Goal: Information Seeking & Learning: Learn about a topic

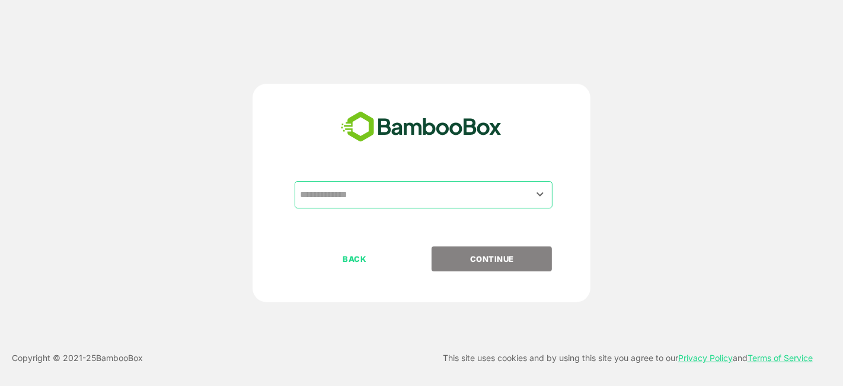
click at [491, 202] on input "text" at bounding box center [423, 194] width 253 height 23
click at [542, 192] on icon "Open" at bounding box center [540, 194] width 14 height 14
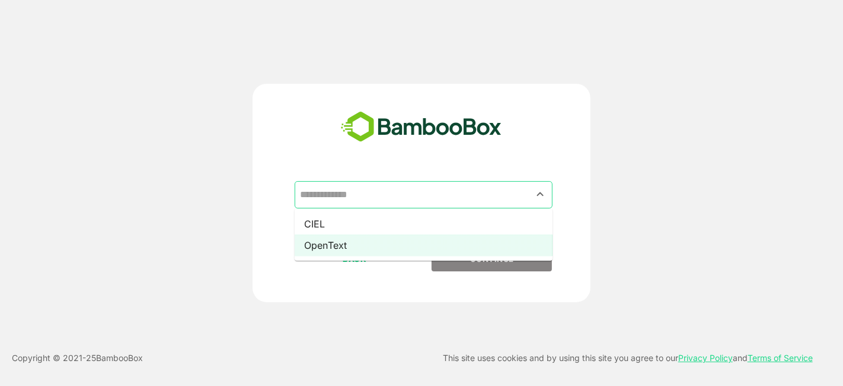
click at [479, 243] on li "OpenText" at bounding box center [424, 244] width 258 height 21
type input "********"
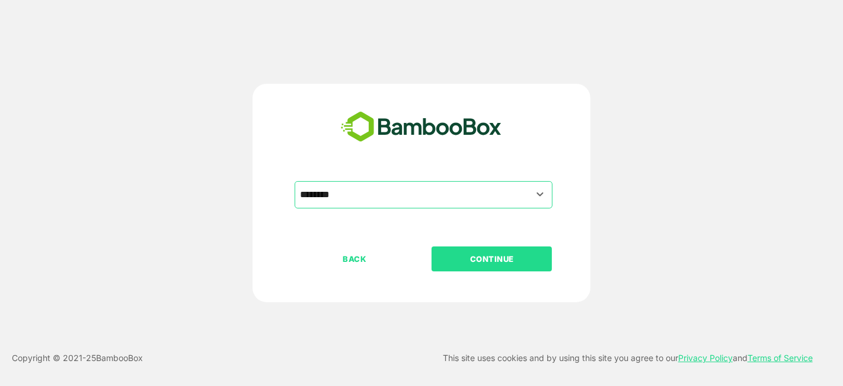
click at [467, 261] on p "CONTINUE" at bounding box center [492, 258] width 119 height 13
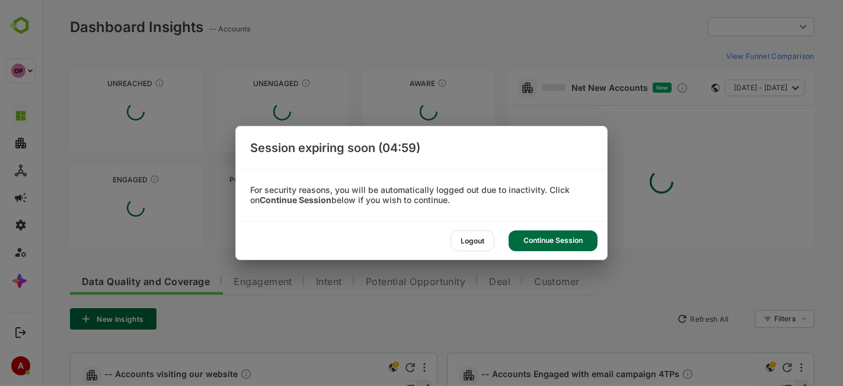
click at [546, 234] on div "Continue Session" at bounding box center [553, 240] width 89 height 21
type input "**********"
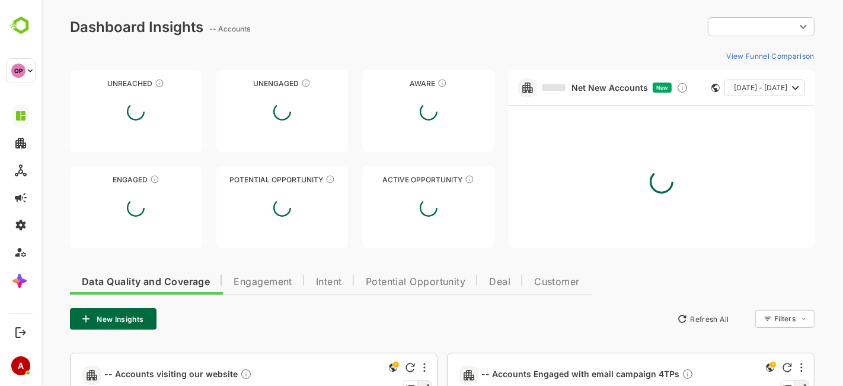
type input "**********"
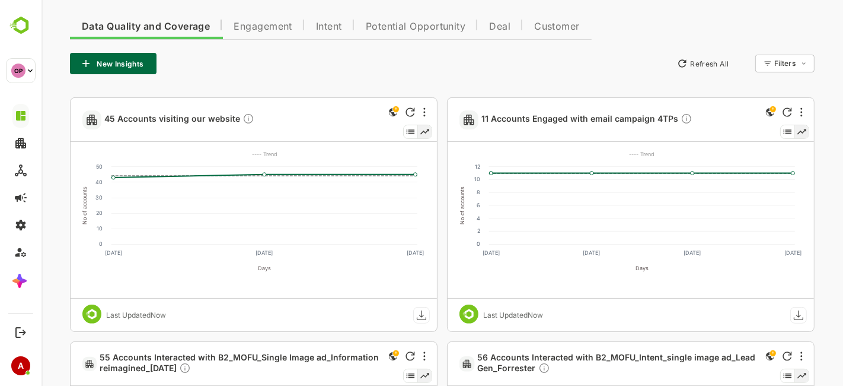
scroll to position [250, 0]
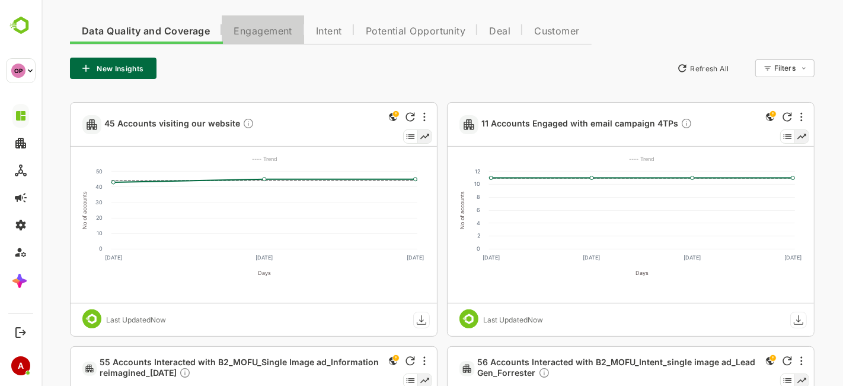
click at [268, 34] on font "Engagement" at bounding box center [262, 31] width 59 height 12
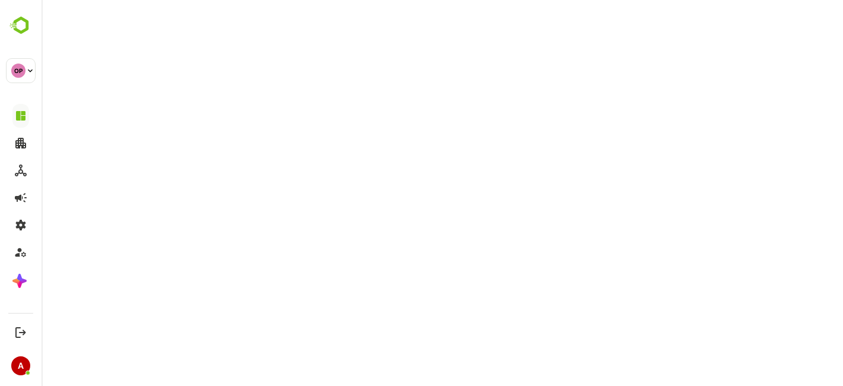
scroll to position [0, 0]
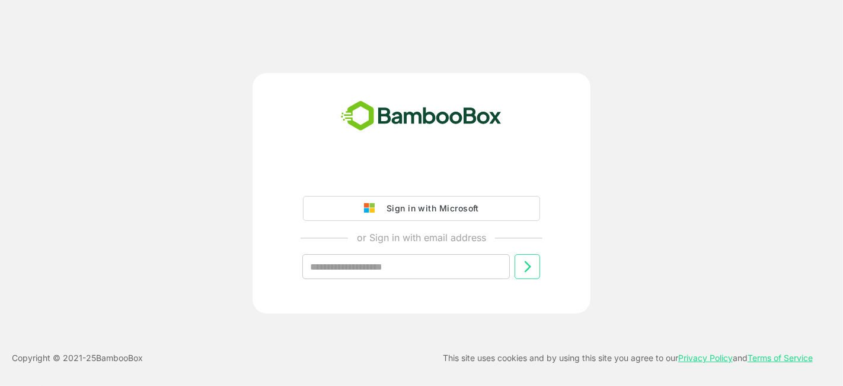
click at [530, 272] on icon at bounding box center [528, 266] width 14 height 14
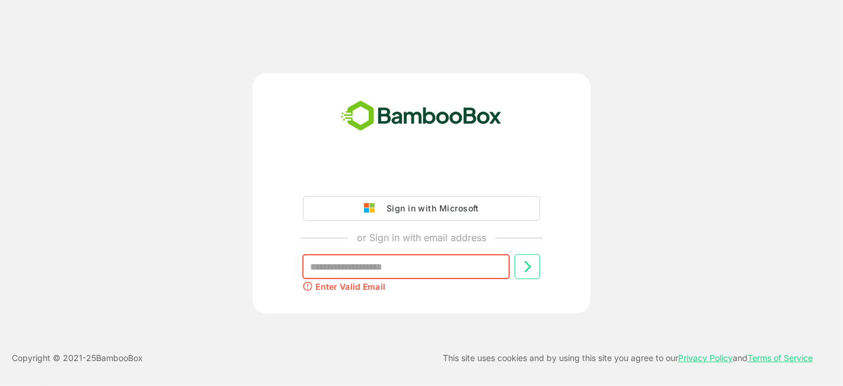
click at [412, 265] on input "text" at bounding box center [406, 266] width 208 height 25
type input "**********"
click at [527, 264] on icon at bounding box center [528, 266] width 7 height 11
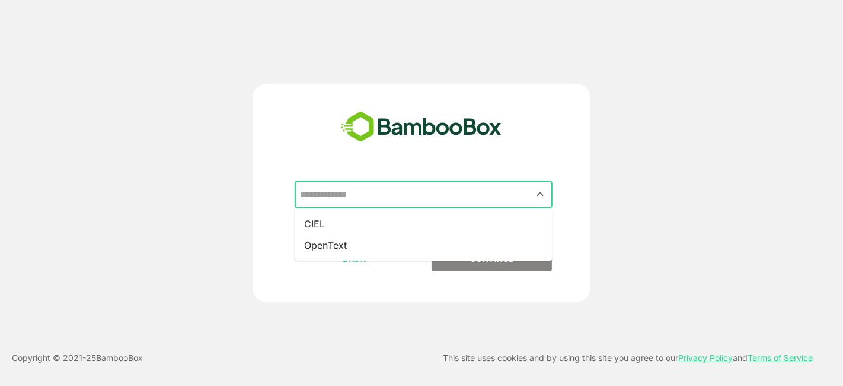
click at [455, 192] on input "text" at bounding box center [423, 194] width 253 height 23
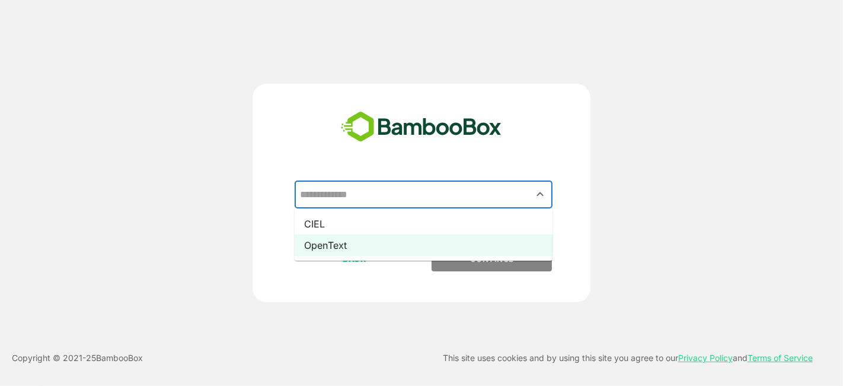
click at [444, 243] on li "OpenText" at bounding box center [424, 244] width 258 height 21
type input "********"
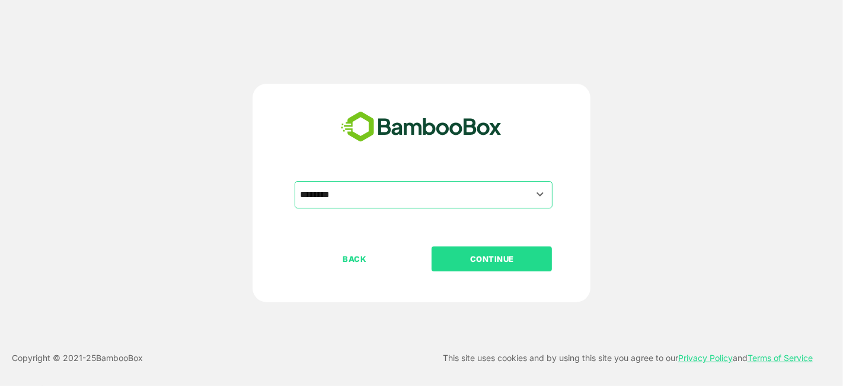
click at [482, 258] on p "CONTINUE" at bounding box center [492, 258] width 119 height 13
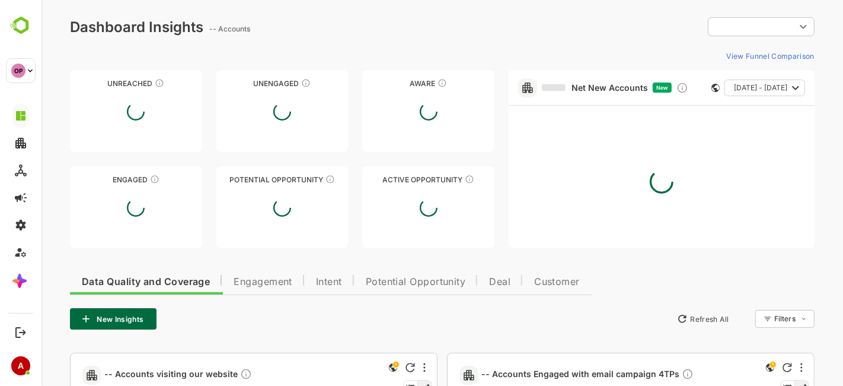
type input "**********"
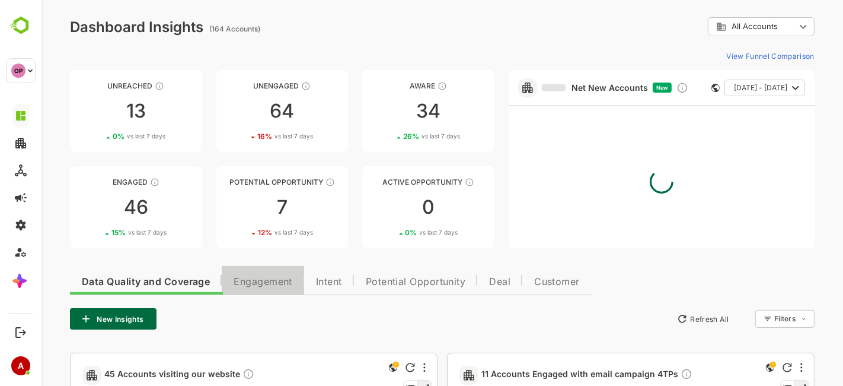
click at [266, 283] on span "Engagement" at bounding box center [262, 281] width 59 height 9
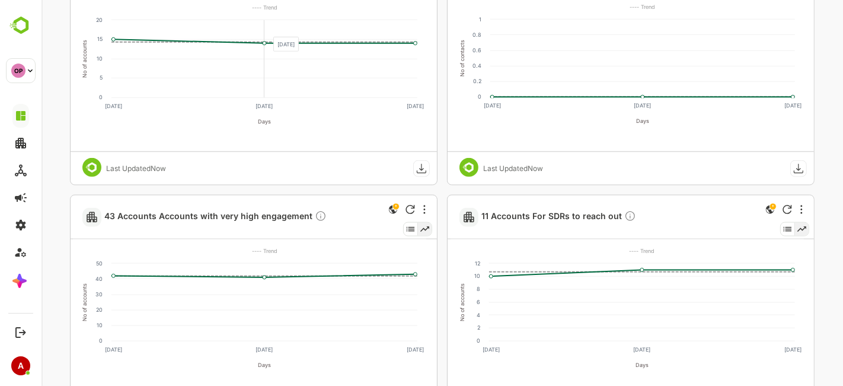
scroll to position [946, 0]
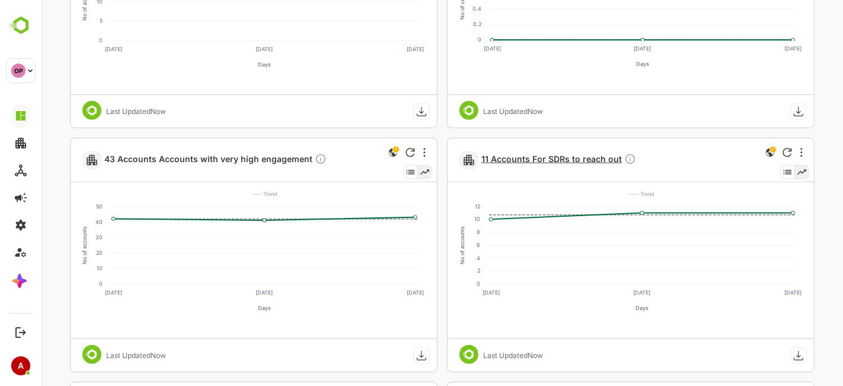
click at [531, 158] on span "11 Accounts For SDRs to reach out" at bounding box center [558, 160] width 155 height 14
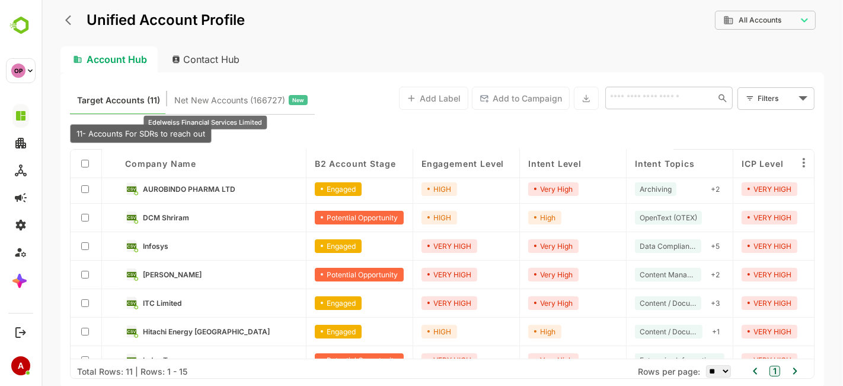
scroll to position [135, 0]
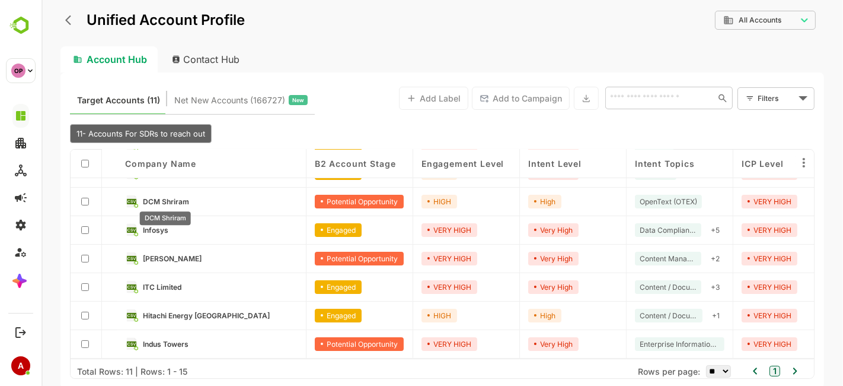
click at [187, 199] on span "DCM Shriram" at bounding box center [165, 201] width 46 height 9
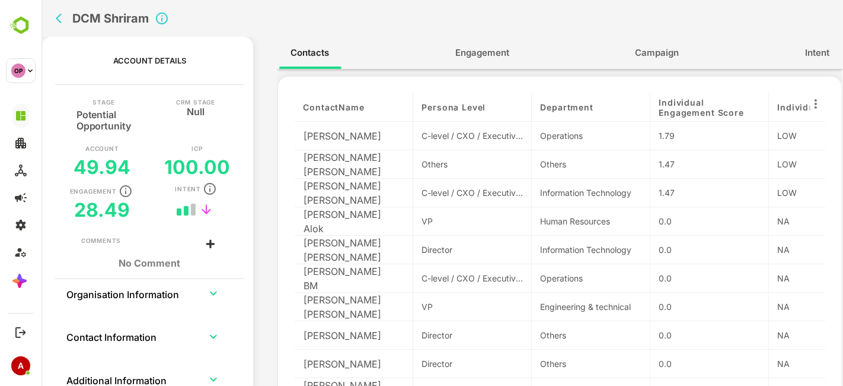
click at [469, 51] on span "Engagement" at bounding box center [482, 52] width 54 height 15
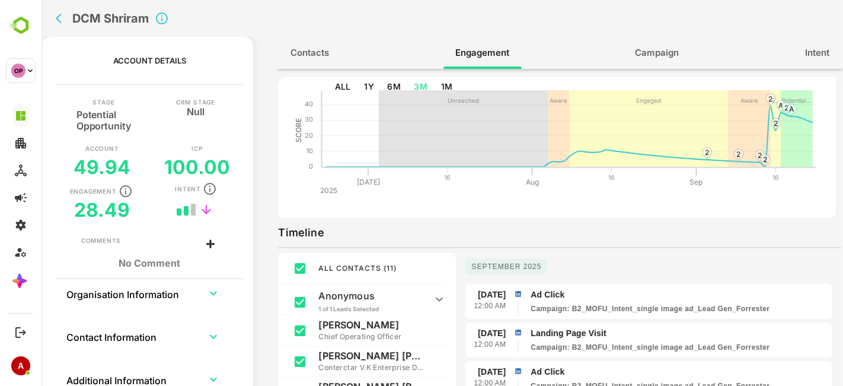
scroll to position [47, 0]
click at [445, 85] on button "1M" at bounding box center [446, 86] width 21 height 22
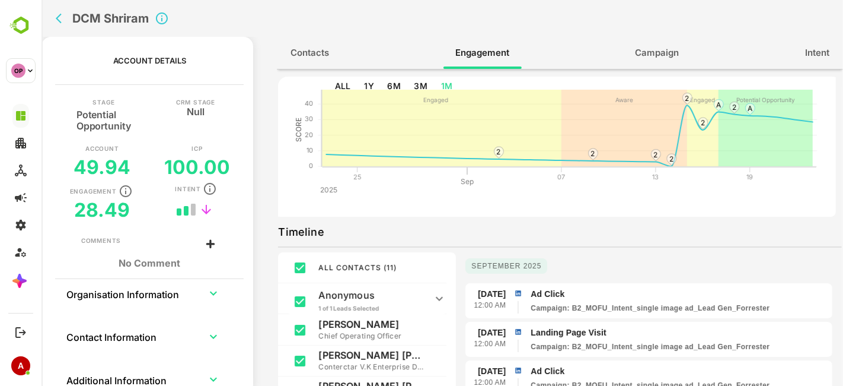
click at [57, 17] on icon "back" at bounding box center [58, 19] width 6 height 10
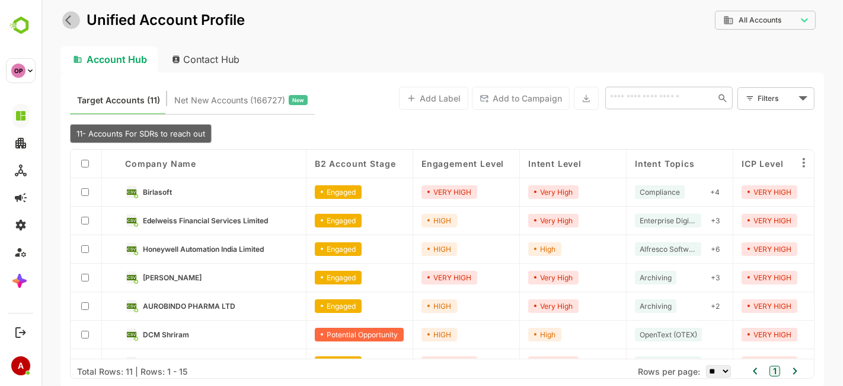
click at [67, 23] on icon "back" at bounding box center [71, 20] width 12 height 12
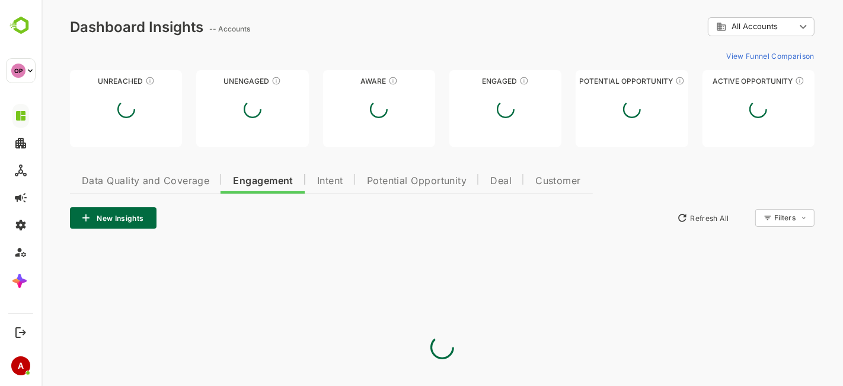
scroll to position [0, 0]
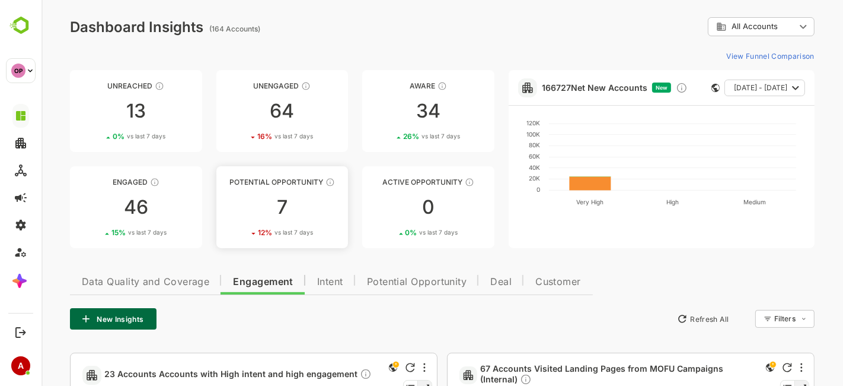
click at [270, 197] on div "7" at bounding box center [282, 206] width 132 height 19
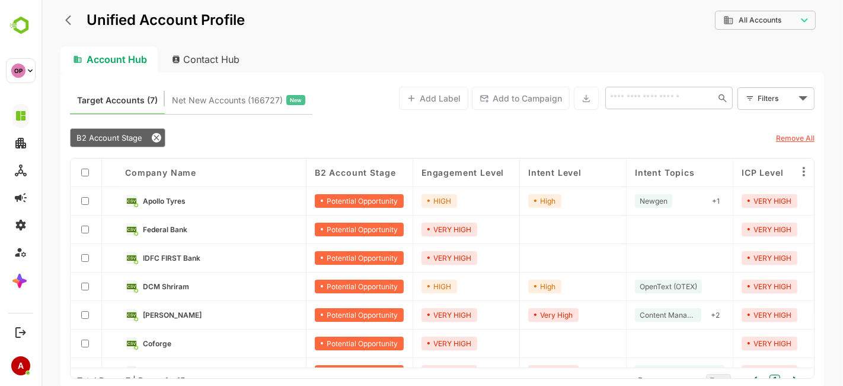
click at [211, 199] on link "Apollo Tyres" at bounding box center [219, 200] width 155 height 13
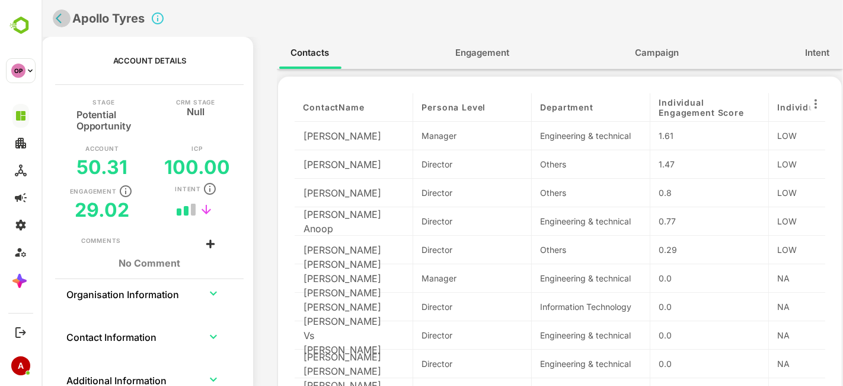
click at [62, 19] on icon "back" at bounding box center [61, 18] width 12 height 12
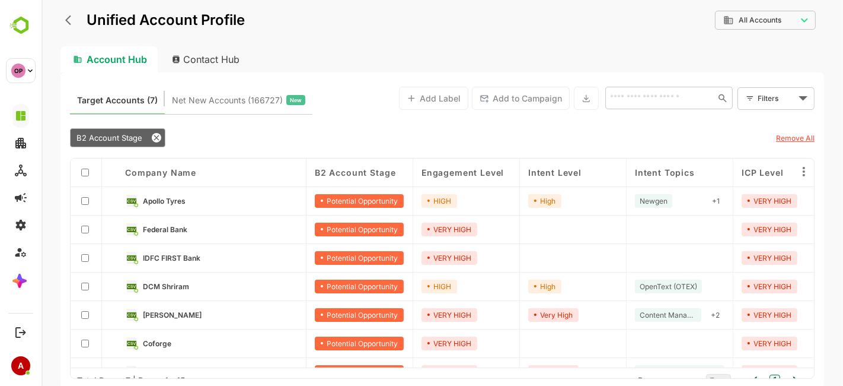
click at [477, 173] on span "Engagement Level" at bounding box center [462, 172] width 82 height 10
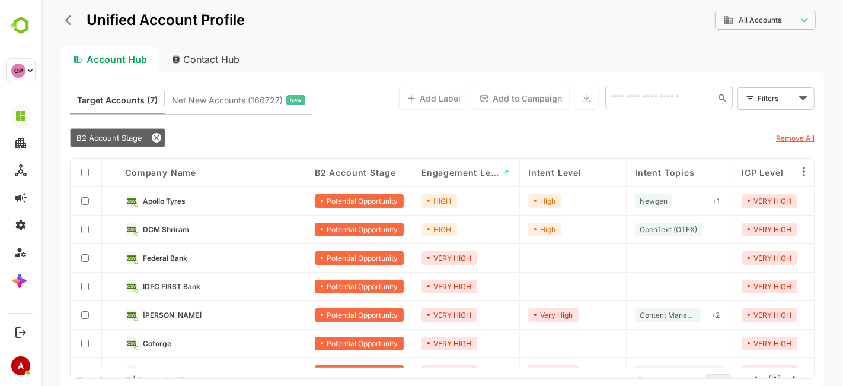
click at [477, 173] on span "Engagement Level" at bounding box center [460, 172] width 78 height 10
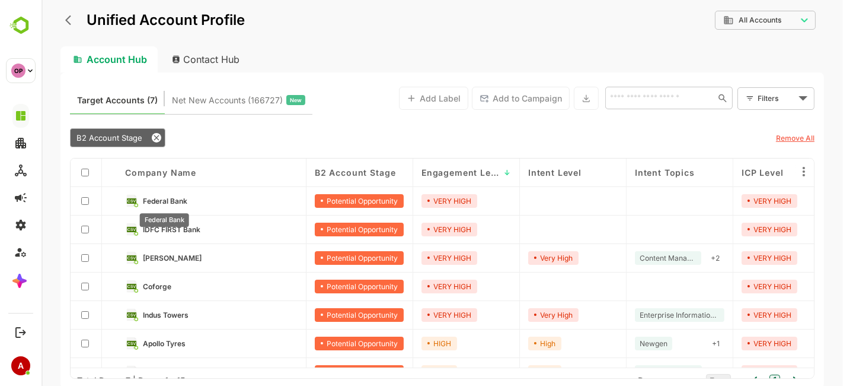
click at [177, 198] on span "Federal Bank" at bounding box center [164, 200] width 44 height 9
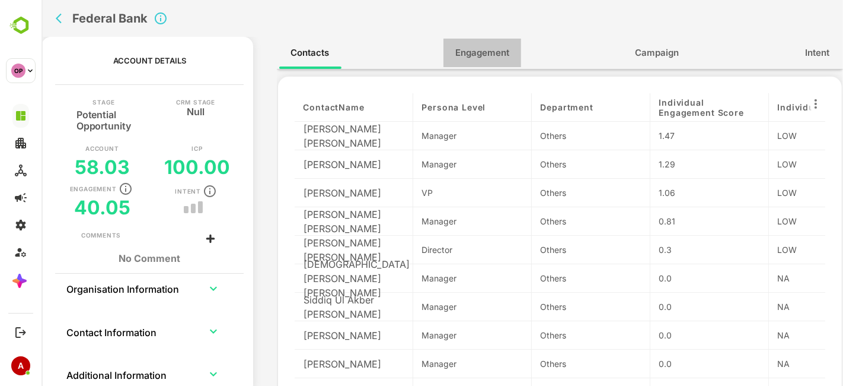
click at [477, 54] on span "Engagement" at bounding box center [482, 52] width 54 height 15
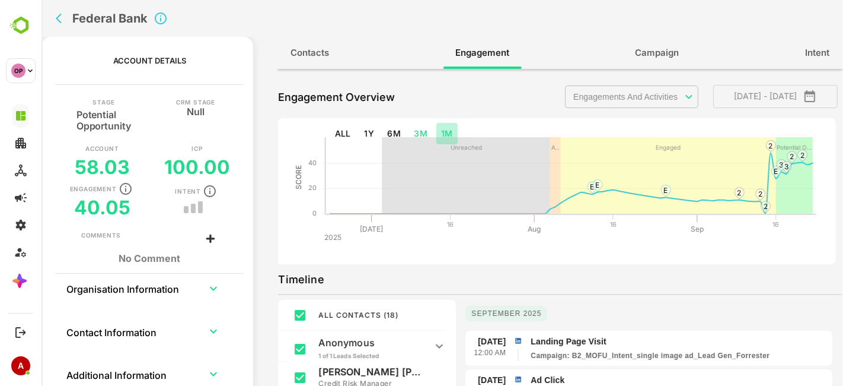
click at [448, 128] on button "1M" at bounding box center [446, 134] width 21 height 22
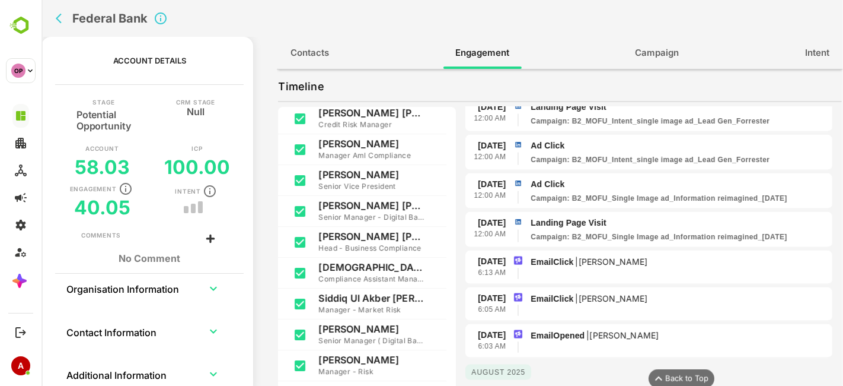
scroll to position [1374, 0]
click at [53, 16] on button "back" at bounding box center [61, 18] width 18 height 18
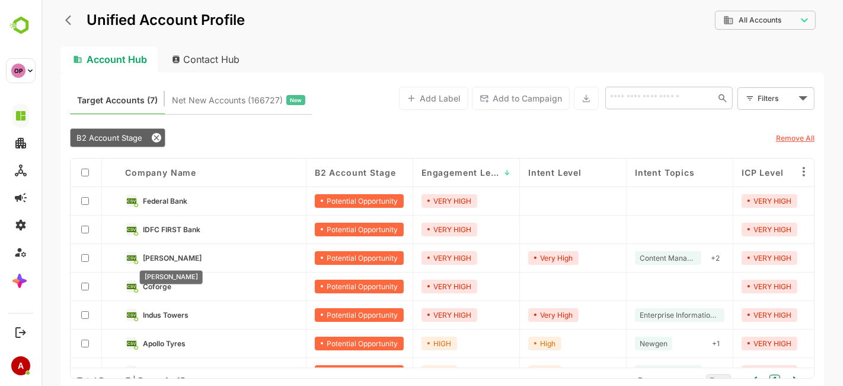
click at [182, 256] on span "Bajaj Finserv" at bounding box center [171, 257] width 59 height 9
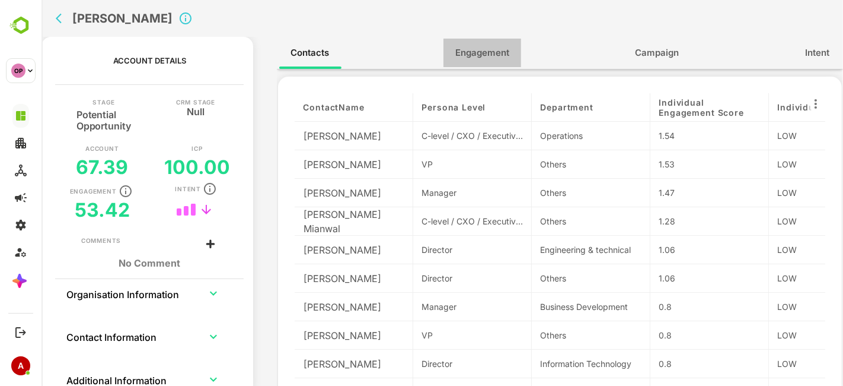
click at [471, 49] on span "Engagement" at bounding box center [482, 52] width 54 height 15
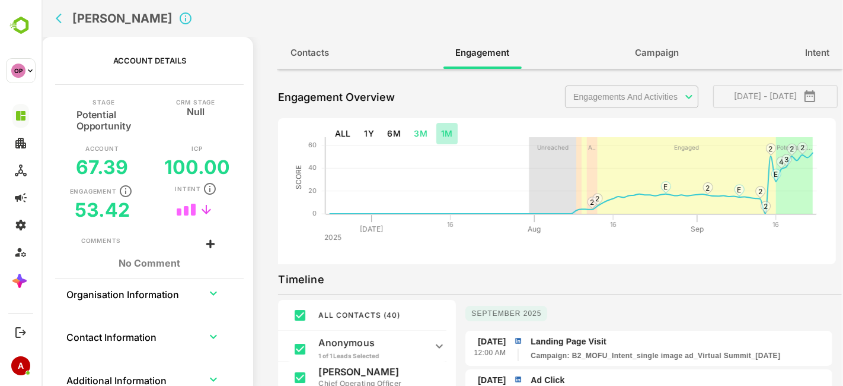
click at [445, 133] on button "1M" at bounding box center [446, 134] width 21 height 22
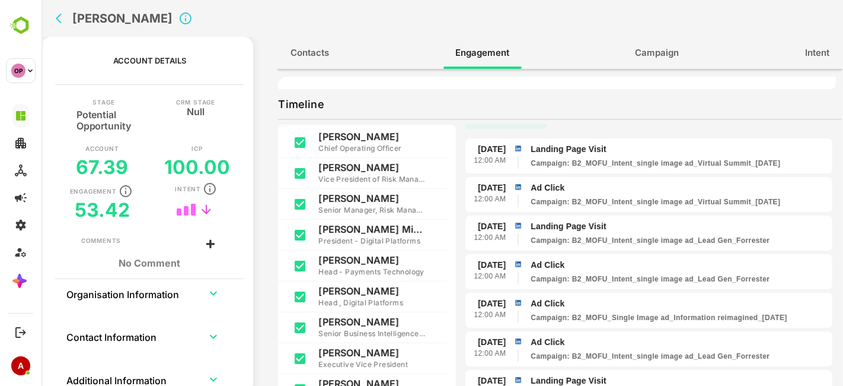
scroll to position [0, 0]
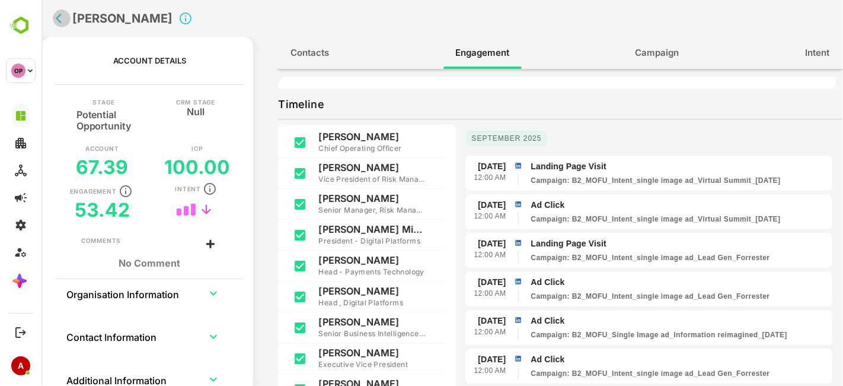
click at [55, 13] on icon "back" at bounding box center [61, 18] width 12 height 12
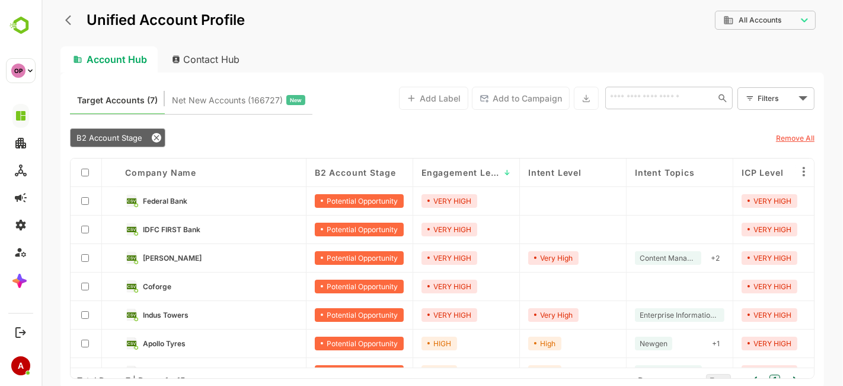
click at [171, 286] on link "Coforge" at bounding box center [219, 285] width 155 height 13
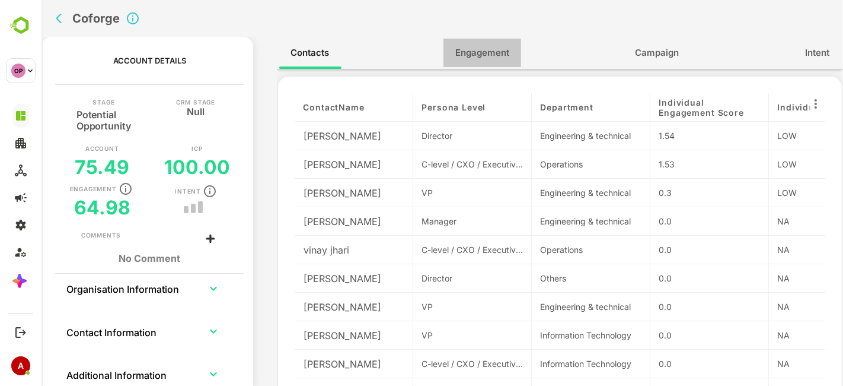
click at [504, 62] on button "Engagement" at bounding box center [482, 53] width 78 height 28
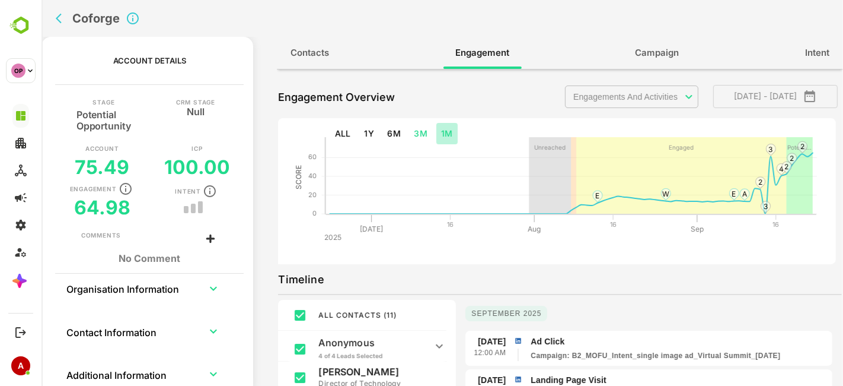
click at [443, 133] on button "1M" at bounding box center [446, 134] width 21 height 22
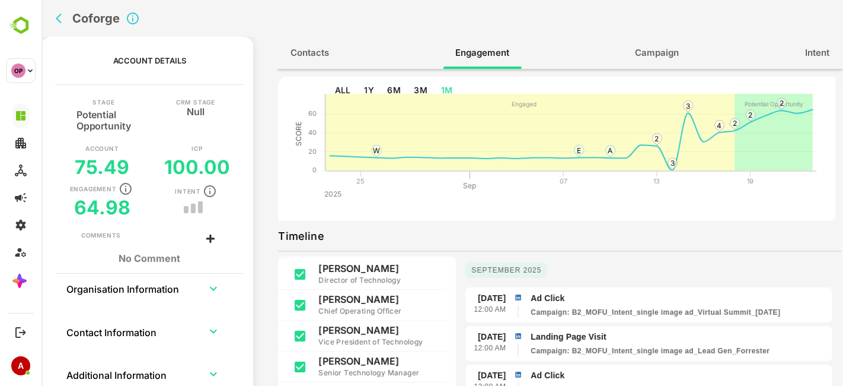
scroll to position [42, 0]
click at [214, 285] on icon "expand row" at bounding box center [213, 288] width 14 height 14
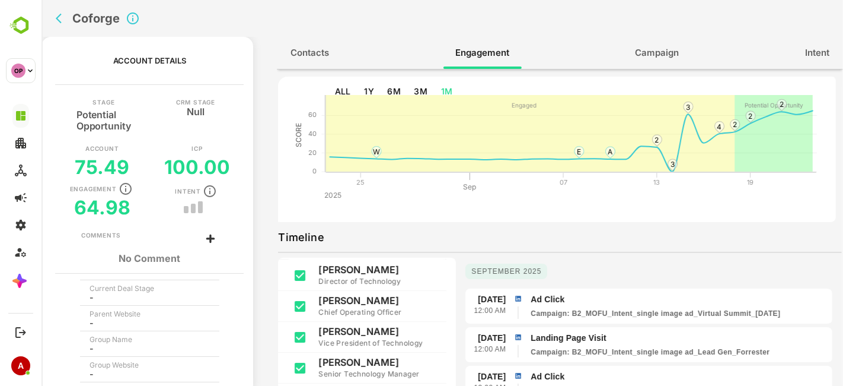
scroll to position [0, 0]
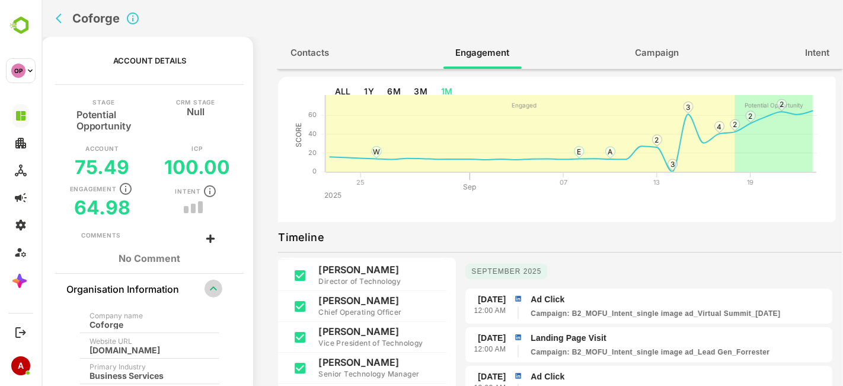
click at [214, 290] on icon "expand row" at bounding box center [213, 288] width 14 height 14
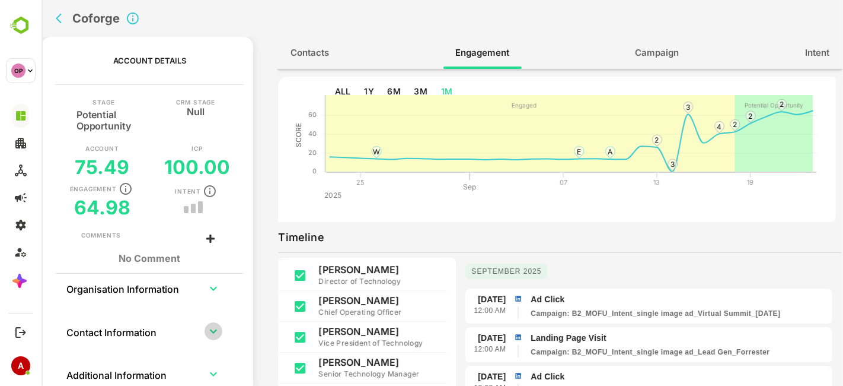
click at [208, 333] on icon "expand row" at bounding box center [213, 331] width 14 height 14
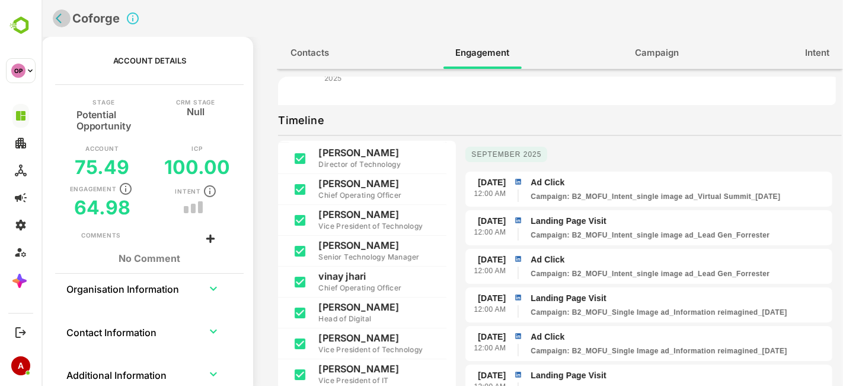
click at [60, 20] on icon "back" at bounding box center [61, 18] width 12 height 12
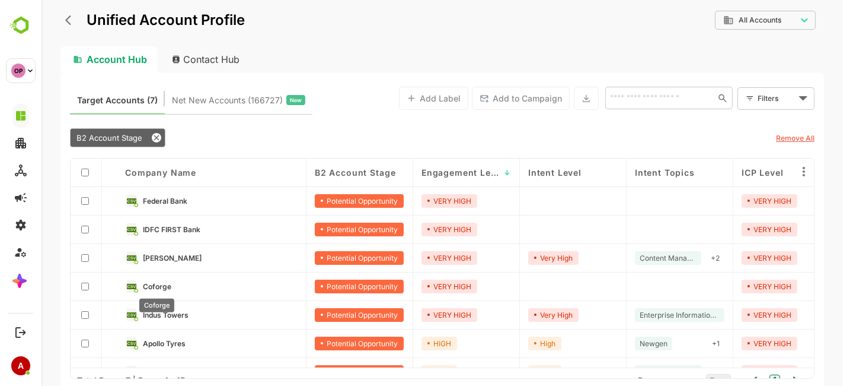
click at [164, 282] on span "Coforge" at bounding box center [156, 286] width 28 height 9
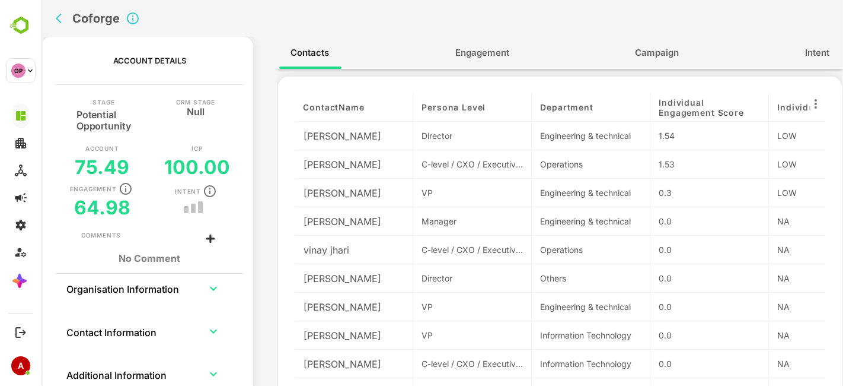
click at [453, 63] on button "Engagement" at bounding box center [482, 53] width 78 height 28
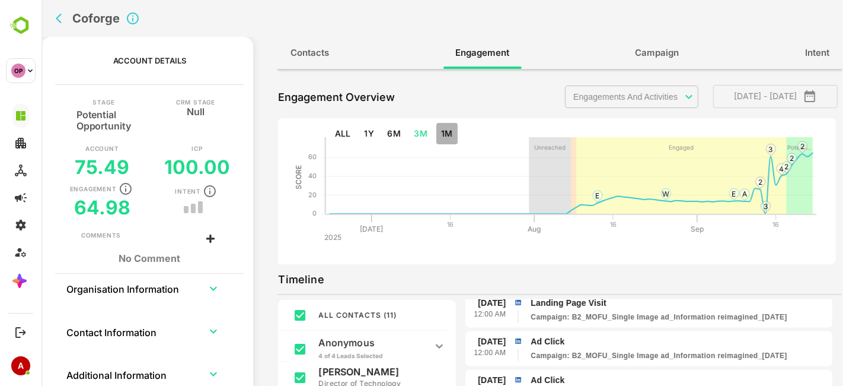
click at [451, 132] on button "1M" at bounding box center [446, 134] width 21 height 22
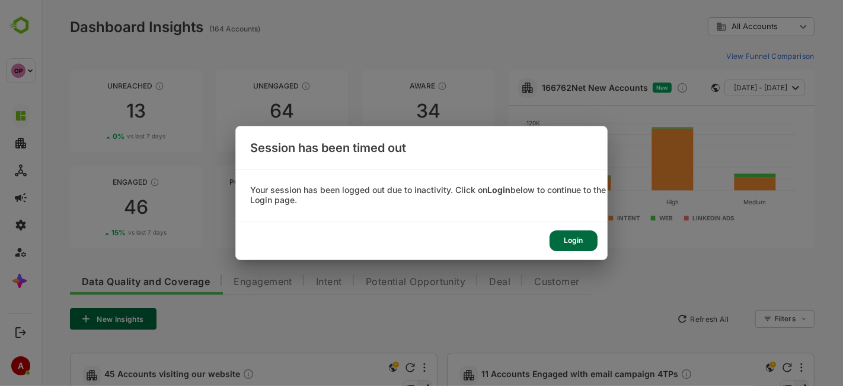
click at [571, 234] on div "Login" at bounding box center [574, 240] width 48 height 21
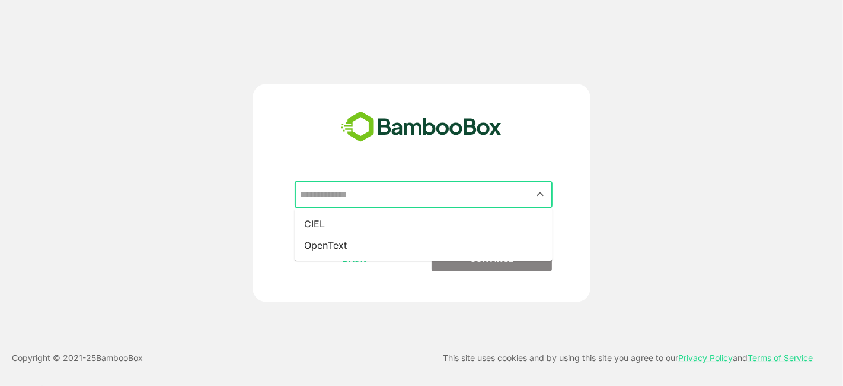
click at [452, 199] on input "text" at bounding box center [423, 194] width 253 height 23
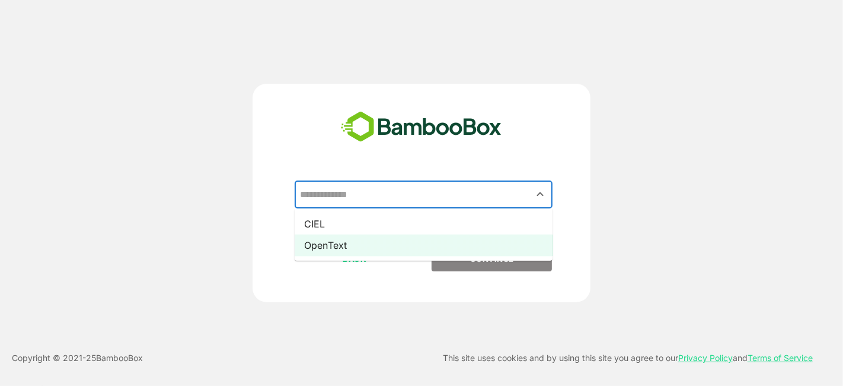
click at [434, 240] on li "OpenText" at bounding box center [424, 244] width 258 height 21
type input "********"
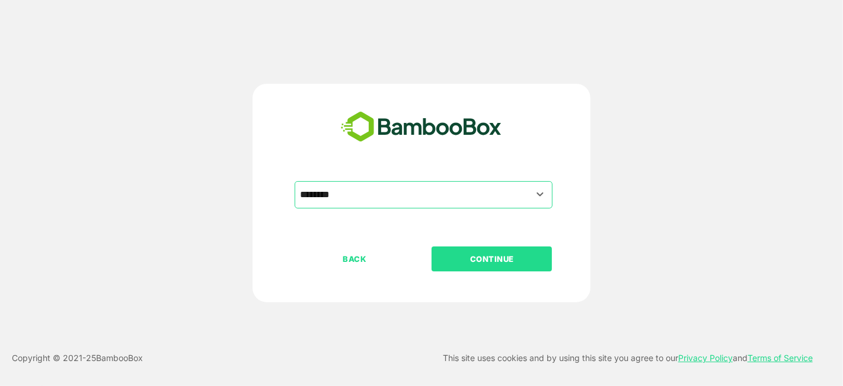
click at [489, 260] on p "CONTINUE" at bounding box center [492, 258] width 119 height 13
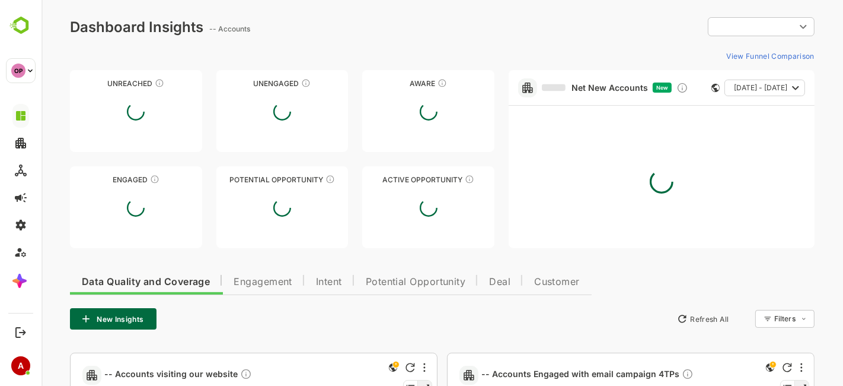
type input "**********"
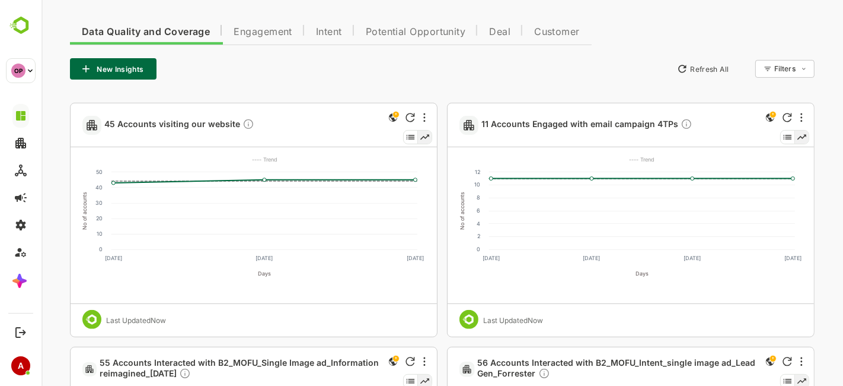
scroll to position [235, 0]
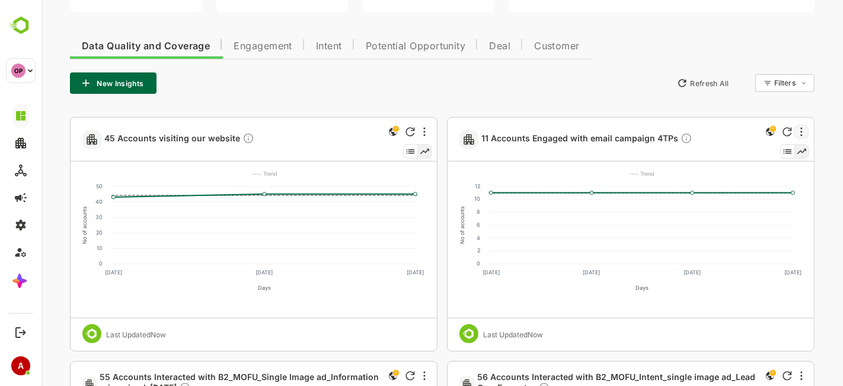
click at [802, 133] on div at bounding box center [801, 132] width 14 height 14
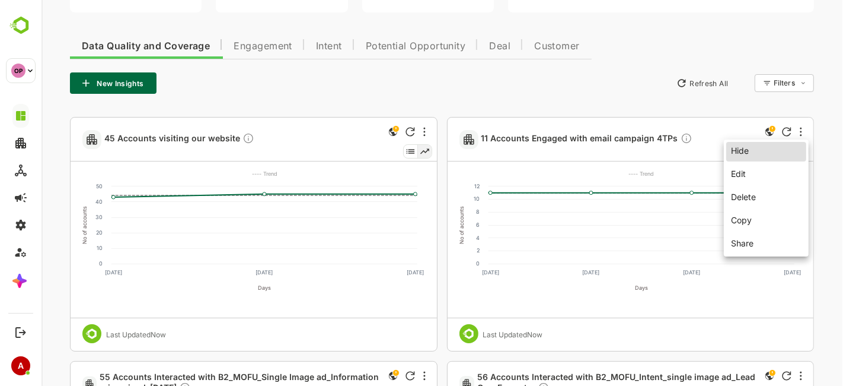
click at [744, 166] on li "Edit" at bounding box center [766, 174] width 80 height 22
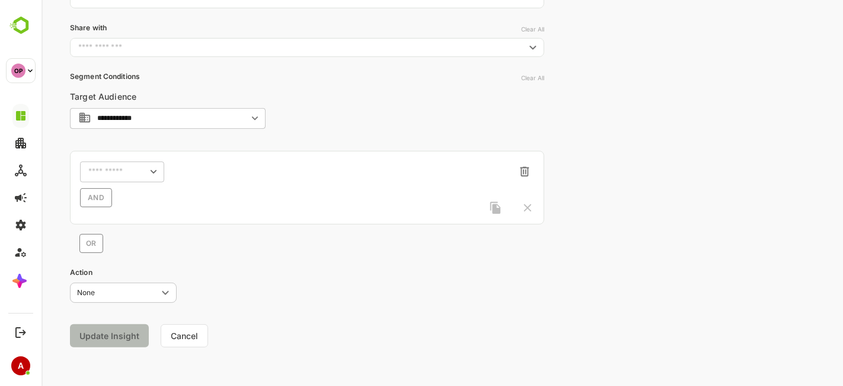
type input "**********"
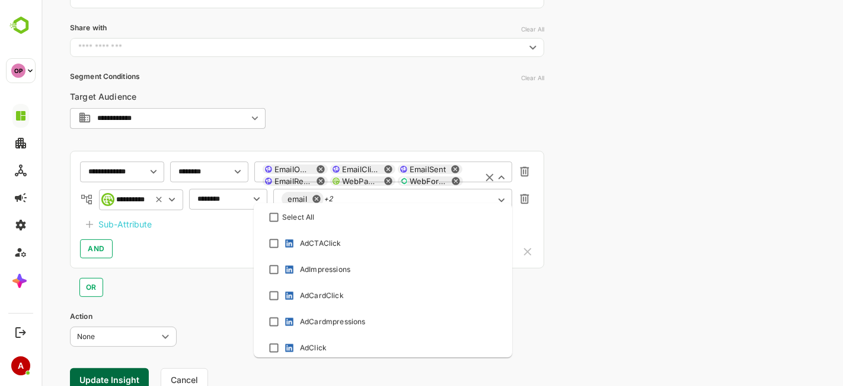
scroll to position [369, 0]
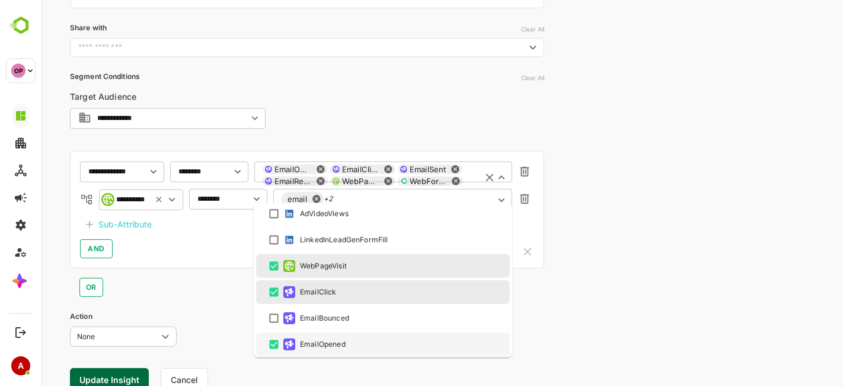
click at [431, 173] on div "EmailOpened EmailClick EmailSent EmailReplied WebPageVisit WebFormFill ​" at bounding box center [383, 181] width 258 height 40
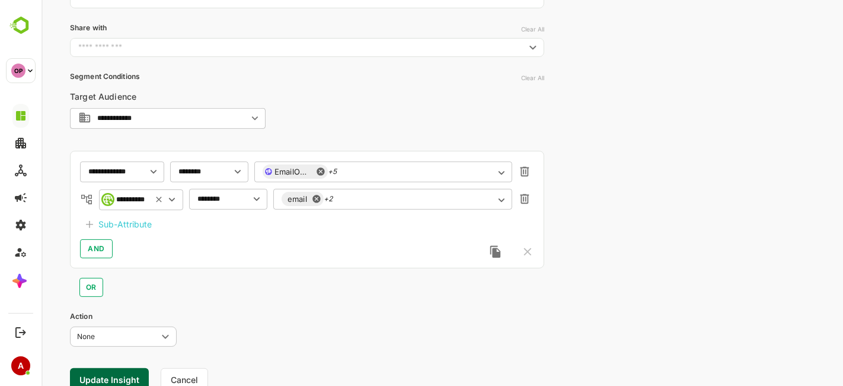
click at [645, 279] on div "**********" at bounding box center [442, 119] width 802 height 624
click at [426, 195] on div "email Email webpage ​" at bounding box center [392, 198] width 239 height 21
click at [434, 324] on div "Action None **** ​" at bounding box center [306, 328] width 474 height 35
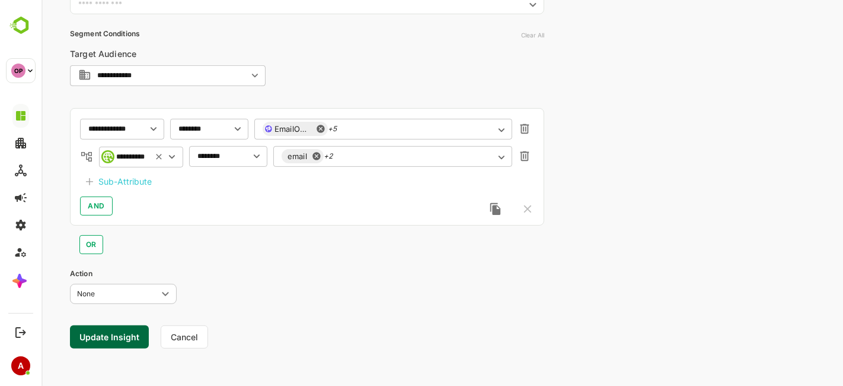
scroll to position [235, 0]
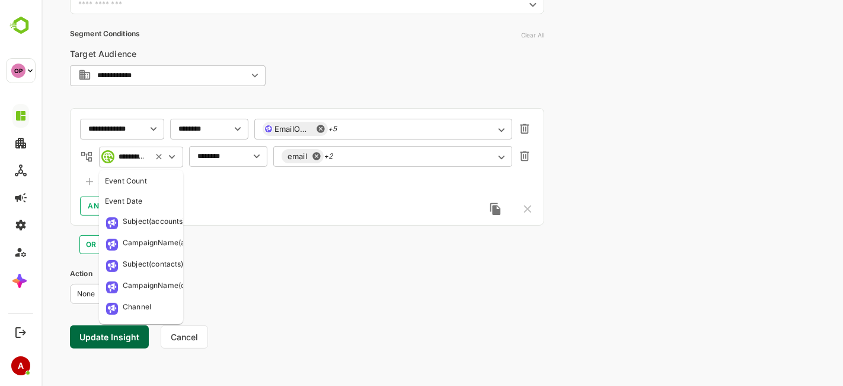
click at [138, 155] on input "**********" at bounding box center [131, 156] width 27 height 9
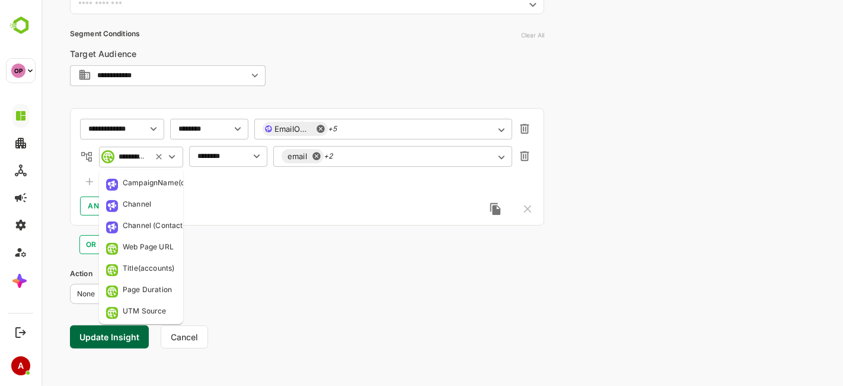
scroll to position [104, 0]
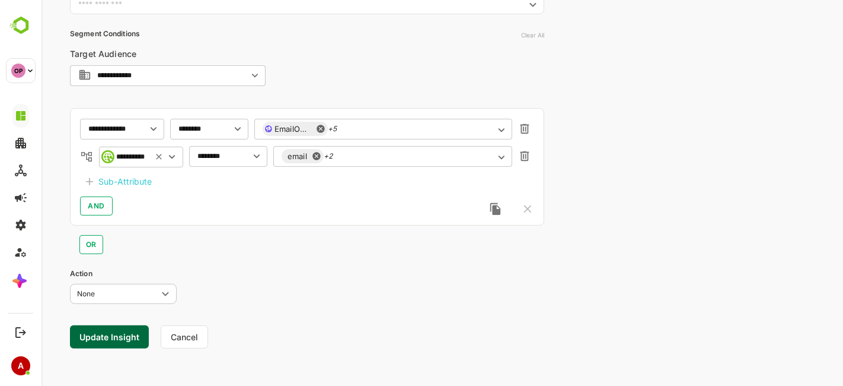
click at [305, 279] on div "Action None **** ​" at bounding box center [306, 285] width 474 height 35
click at [116, 333] on button "Update Insight" at bounding box center [108, 336] width 79 height 23
click at [212, 349] on link "View" at bounding box center [215, 349] width 26 height 14
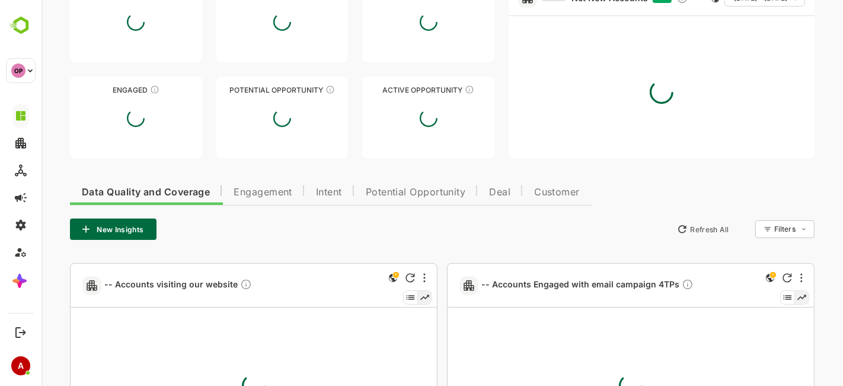
type input "**********"
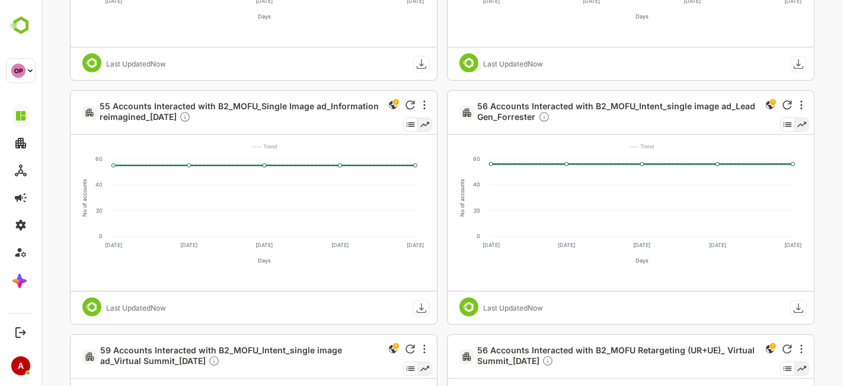
scroll to position [0, 0]
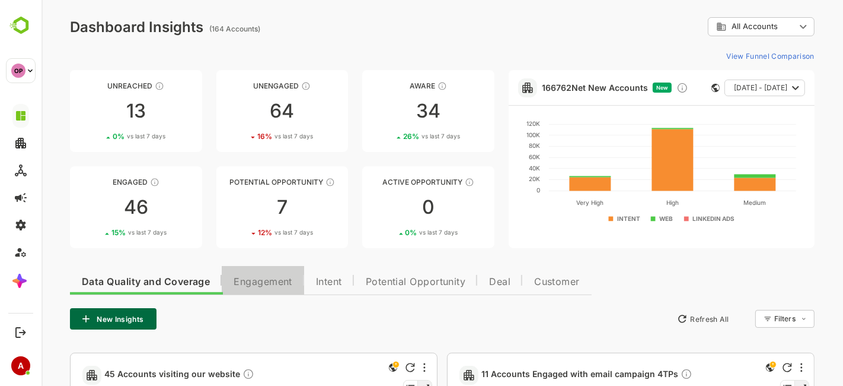
click at [268, 277] on span "Engagement" at bounding box center [262, 281] width 59 height 9
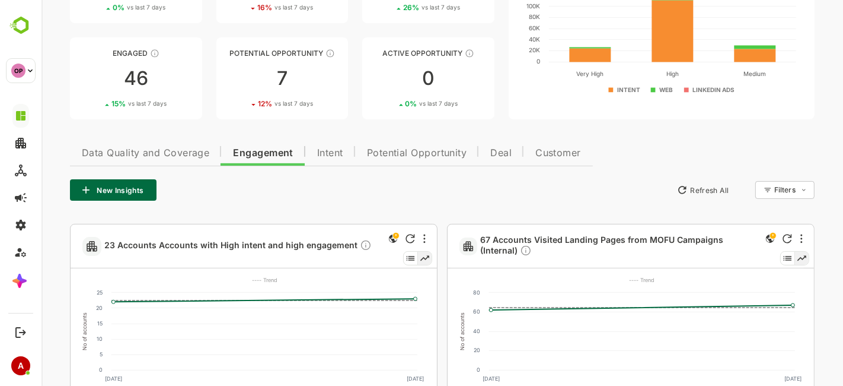
scroll to position [89, 0]
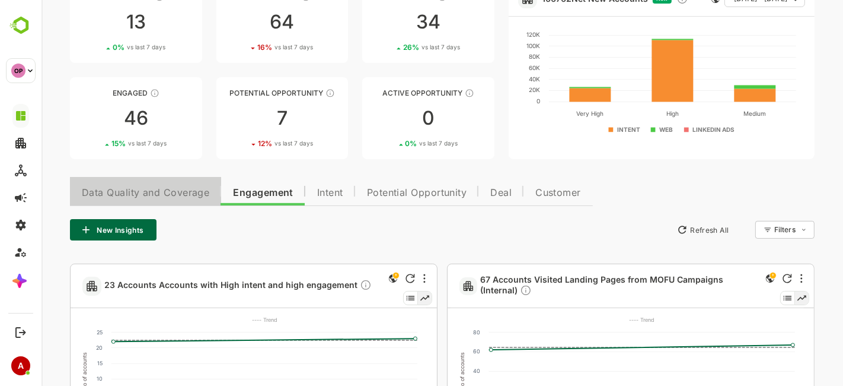
click at [155, 192] on span "Data Quality and Coverage" at bounding box center [145, 192] width 128 height 9
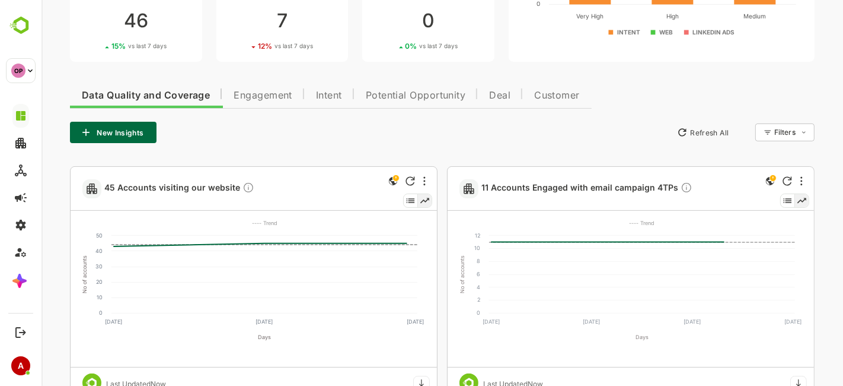
scroll to position [199, 0]
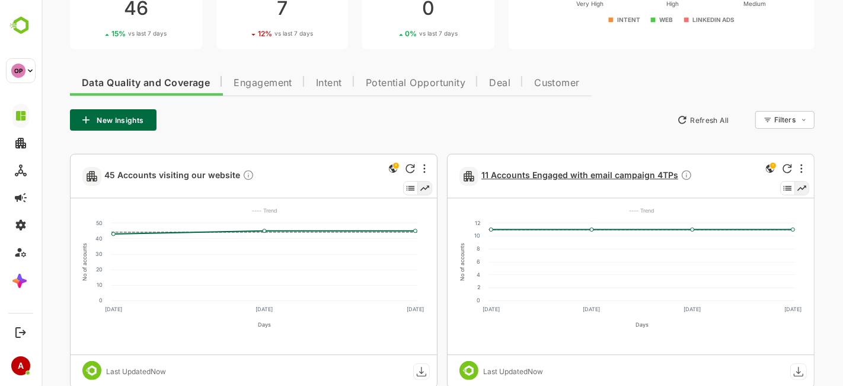
click at [558, 179] on span "11 Accounts Engaged with email campaign 4TPs" at bounding box center [586, 176] width 211 height 14
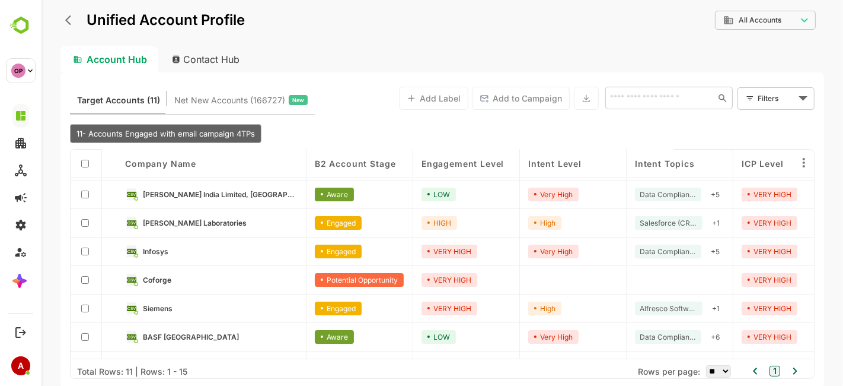
scroll to position [84, 0]
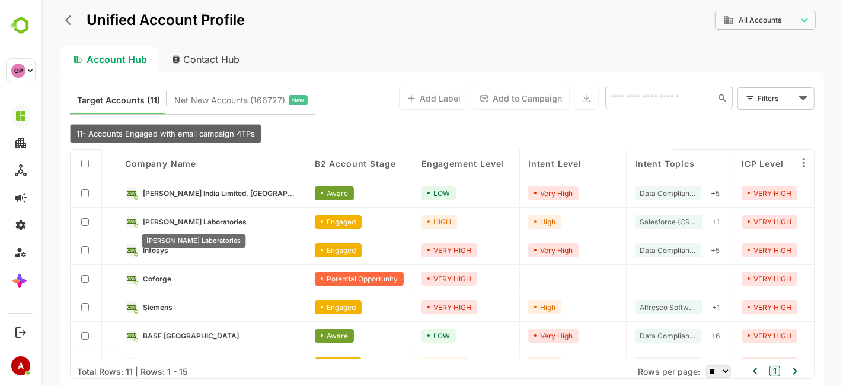
click at [219, 219] on span "Dr. Reddy's Laboratories" at bounding box center [194, 221] width 104 height 9
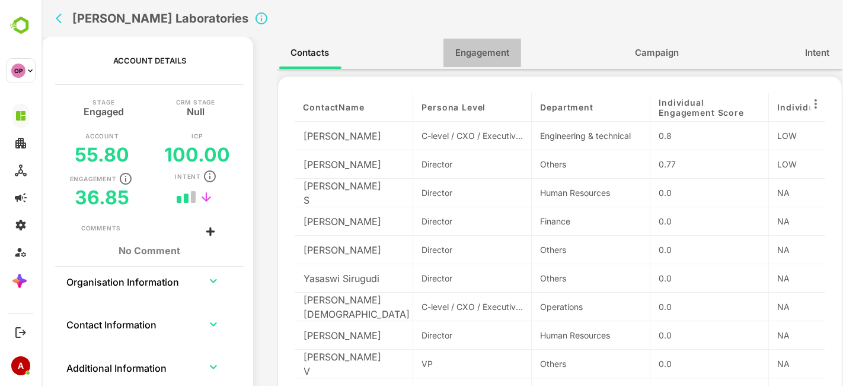
click at [480, 52] on span "Engagement" at bounding box center [482, 52] width 54 height 15
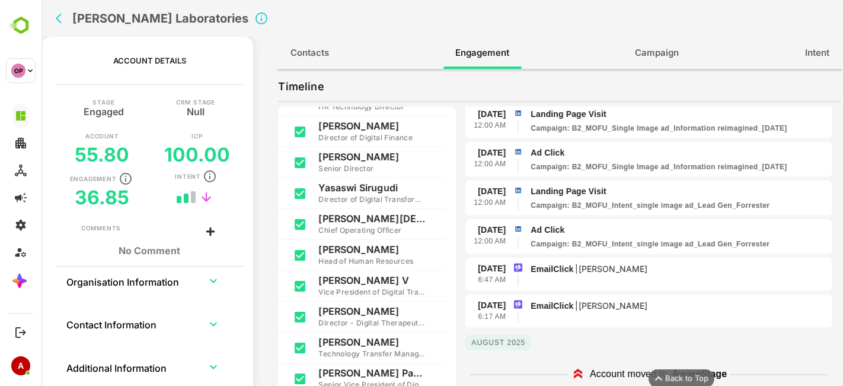
scroll to position [1481, 0]
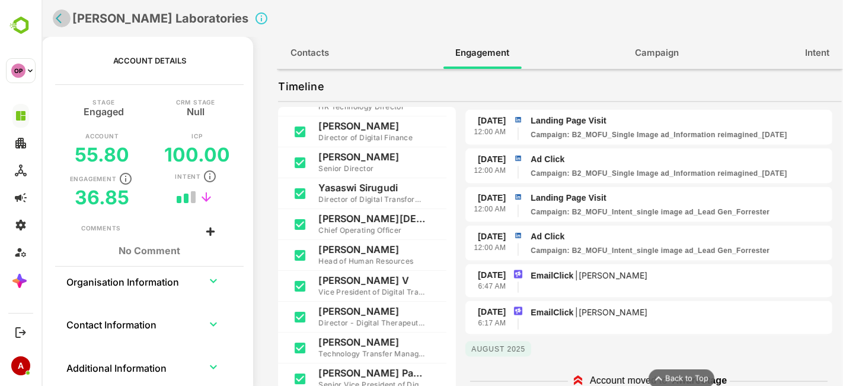
click at [59, 11] on button "back" at bounding box center [61, 18] width 18 height 18
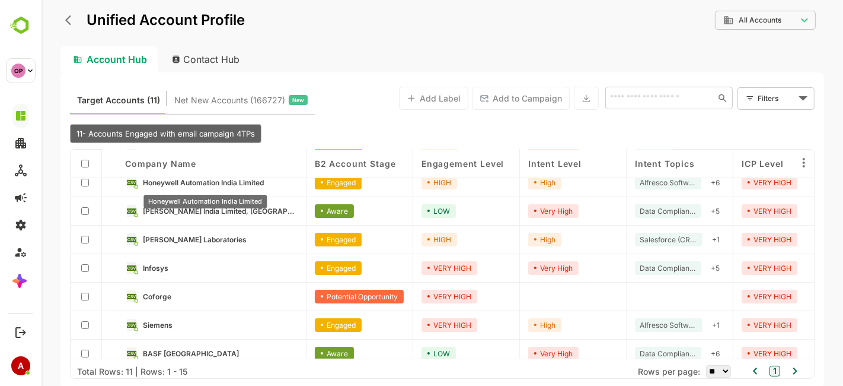
scroll to position [67, 0]
click at [200, 180] on span "Honeywell Automation India Limited" at bounding box center [202, 181] width 121 height 9
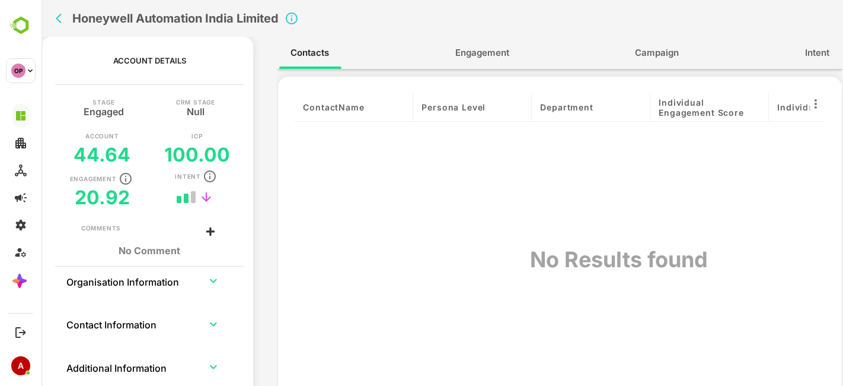
click at [481, 63] on button "Engagement" at bounding box center [482, 53] width 78 height 28
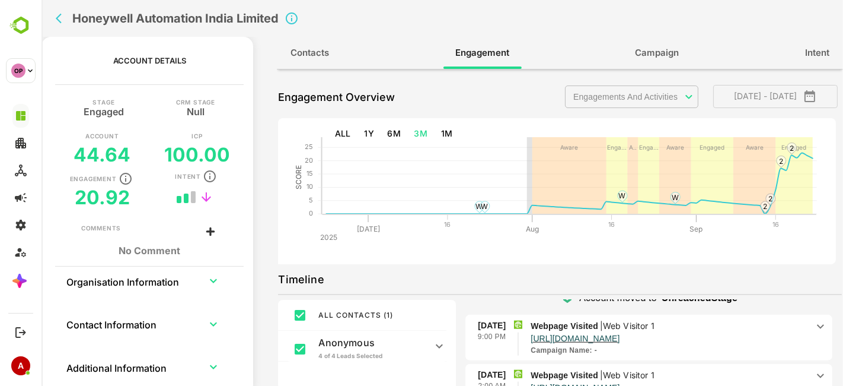
scroll to position [1006, 0]
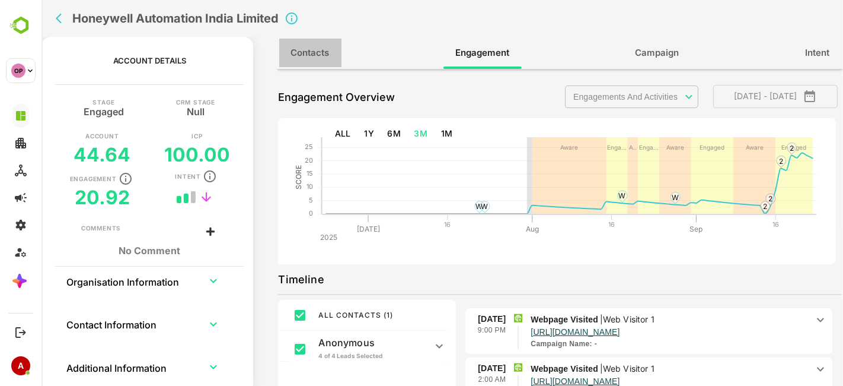
click at [328, 54] on span "Contacts" at bounding box center [310, 52] width 39 height 15
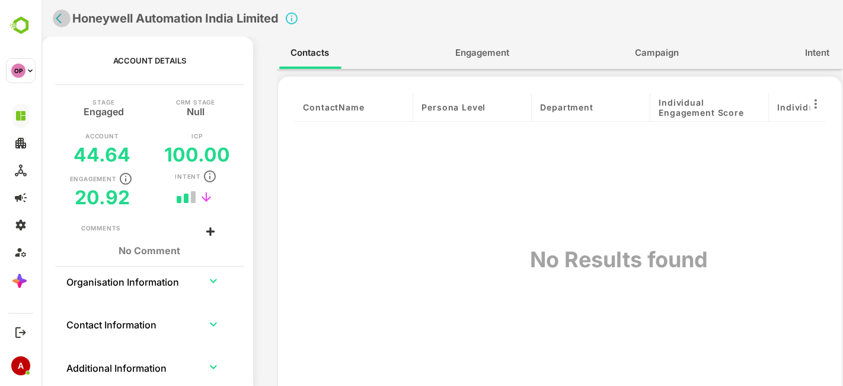
click at [64, 14] on icon "back" at bounding box center [61, 18] width 12 height 12
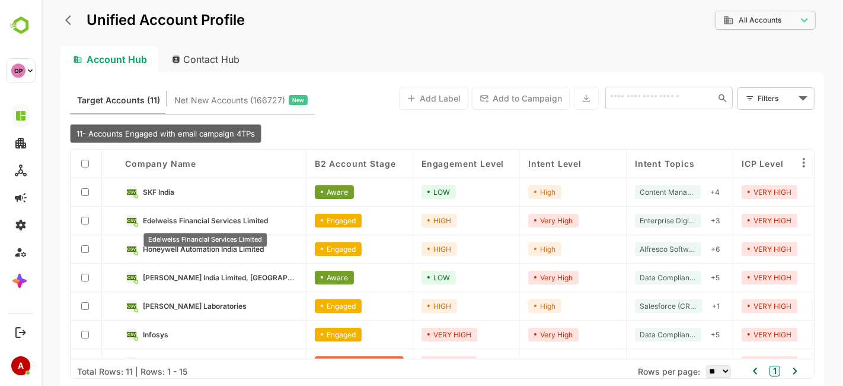
click at [224, 221] on span "Edelweiss Financial Services Limited" at bounding box center [204, 220] width 125 height 9
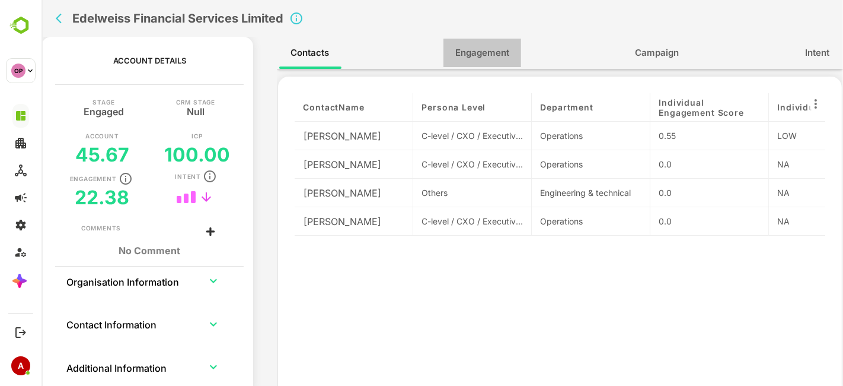
click at [477, 55] on span "Engagement" at bounding box center [482, 52] width 54 height 15
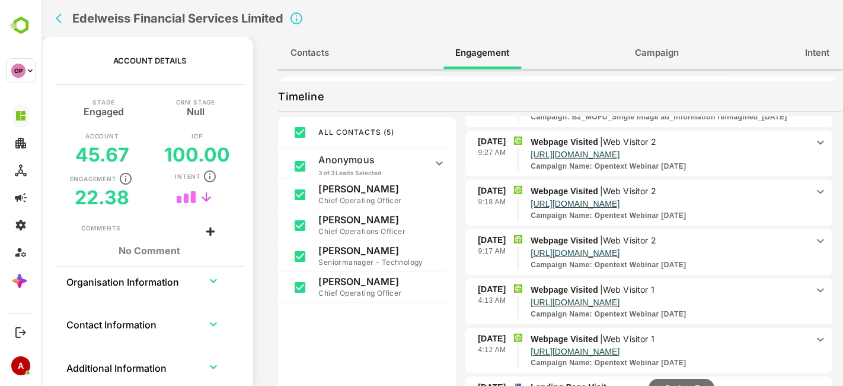
scroll to position [402, 0]
click at [68, 21] on button "back" at bounding box center [61, 18] width 18 height 18
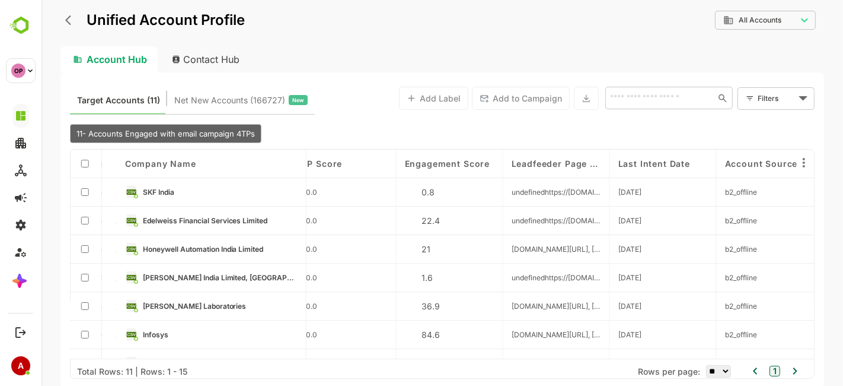
scroll to position [135, 1084]
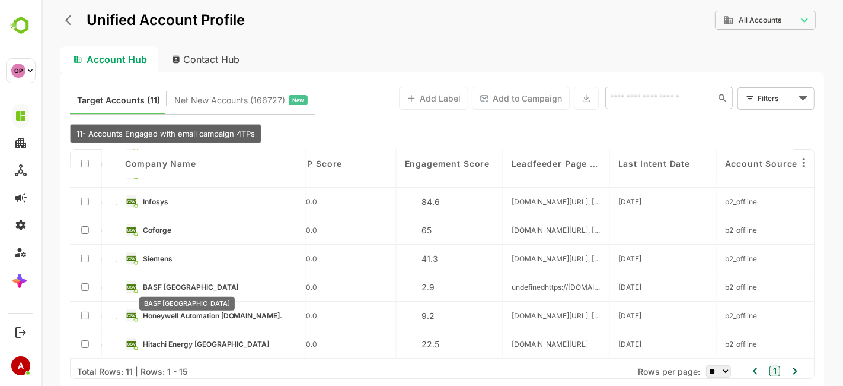
click at [167, 285] on span "BASF India" at bounding box center [190, 286] width 96 height 9
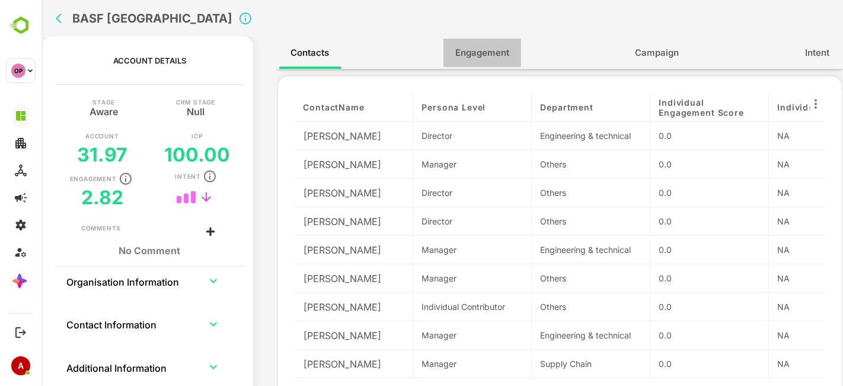
click at [513, 59] on button "Engagement" at bounding box center [482, 53] width 78 height 28
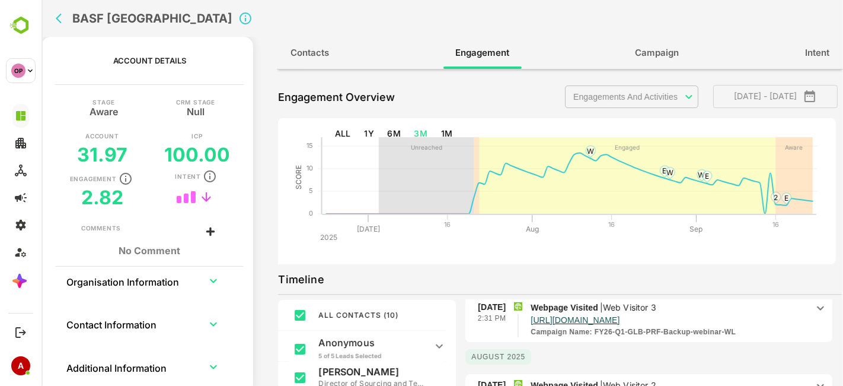
scroll to position [275, 0]
click at [67, 21] on button "back" at bounding box center [61, 18] width 18 height 18
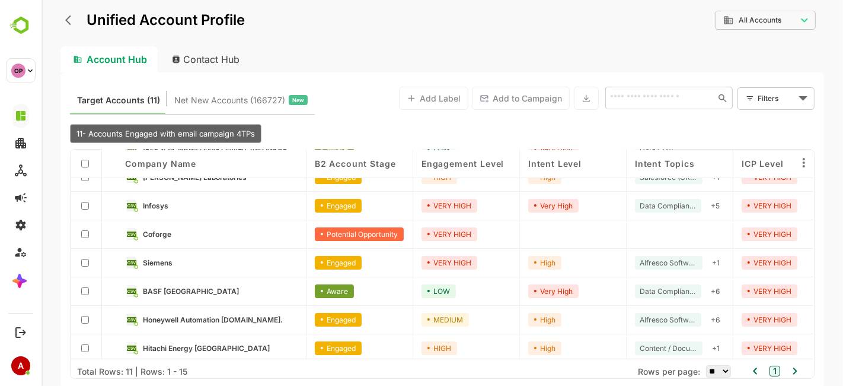
scroll to position [135, 0]
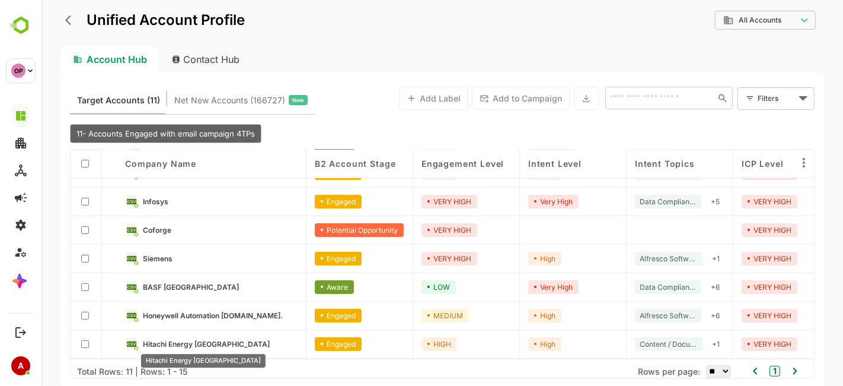
click at [167, 341] on span "Hitachi Energy India" at bounding box center [205, 343] width 127 height 9
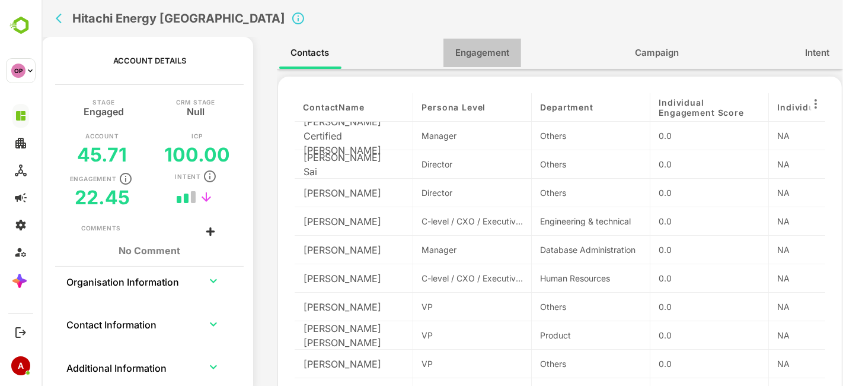
click at [466, 59] on span "Engagement" at bounding box center [482, 52] width 54 height 15
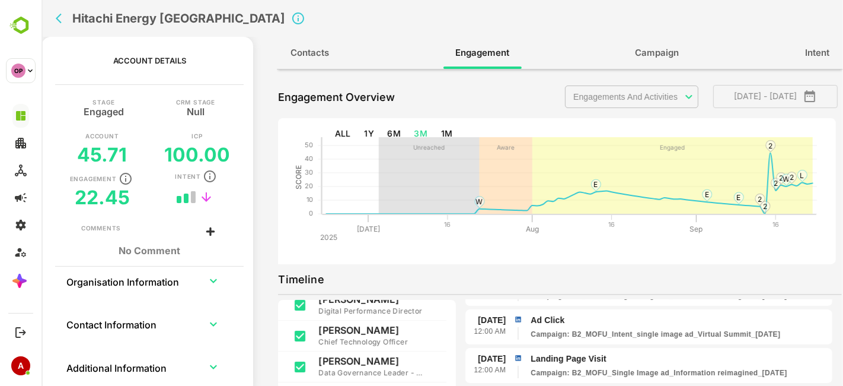
scroll to position [139, 0]
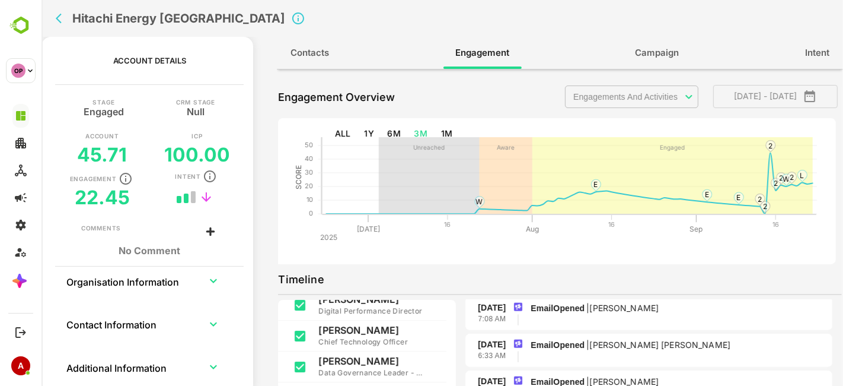
scroll to position [1033, 0]
